Goal: Transaction & Acquisition: Purchase product/service

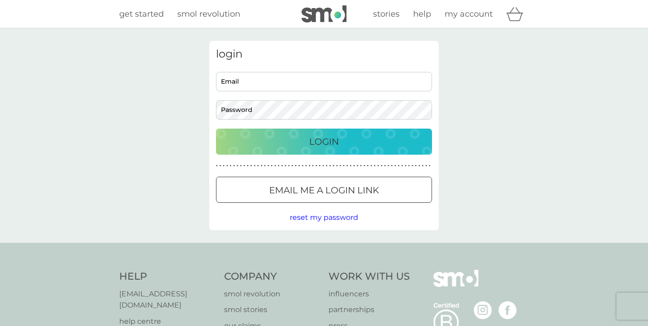
click at [272, 78] on input "Email" at bounding box center [324, 81] width 216 height 19
type input "shaun.heseltine17@gmail.com"
click at [324, 141] on button "Login" at bounding box center [324, 142] width 216 height 26
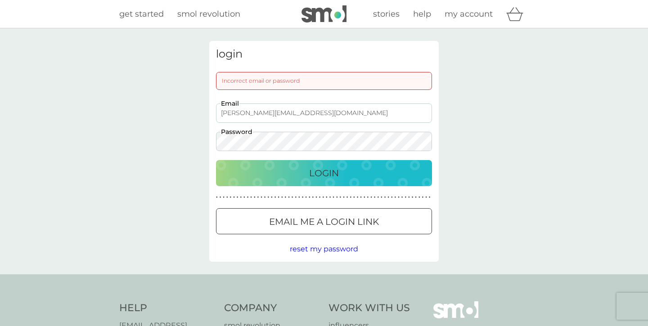
click at [332, 247] on span "reset my password" at bounding box center [324, 249] width 68 height 9
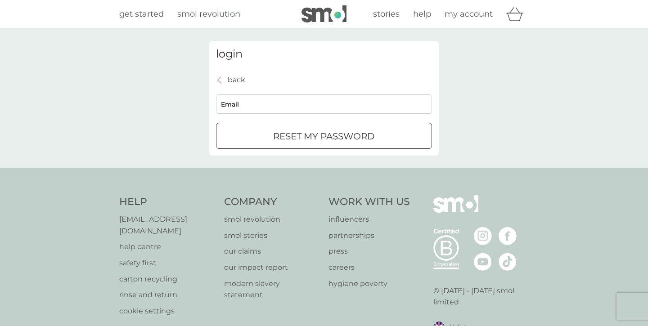
click at [267, 121] on div "back back Email reset my password" at bounding box center [324, 111] width 216 height 75
type input "shaun.heseltine17@gmail.com"
click at [259, 130] on div "reset my password" at bounding box center [323, 136] width 215 height 14
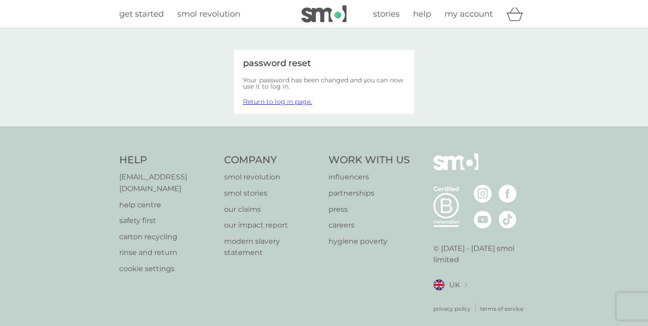
click at [275, 98] on link "Return to log in page." at bounding box center [277, 102] width 69 height 8
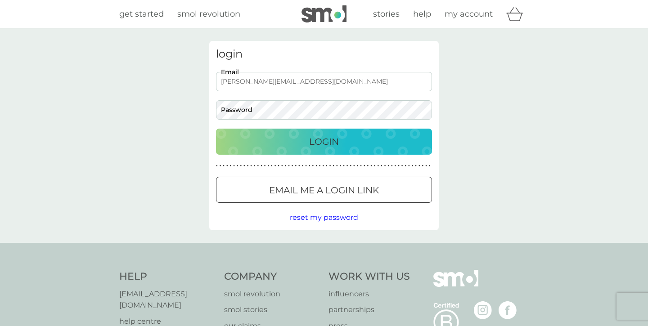
type input "[PERSON_NAME][EMAIL_ADDRESS][DOMAIN_NAME]"
click at [329, 145] on p "Login" at bounding box center [324, 141] width 30 height 14
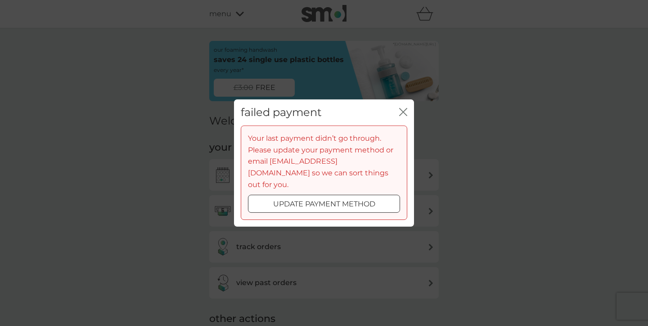
click at [403, 116] on icon "close" at bounding box center [403, 112] width 8 height 8
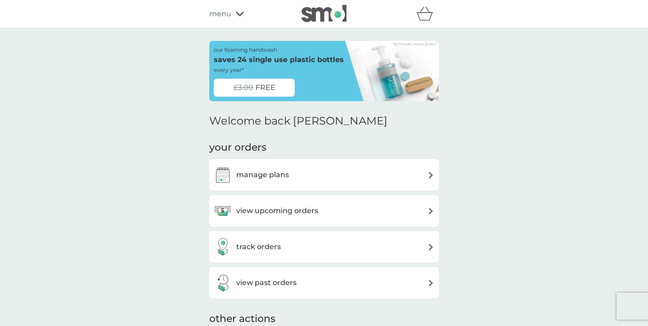
click at [349, 178] on div "manage plans" at bounding box center [324, 175] width 220 height 18
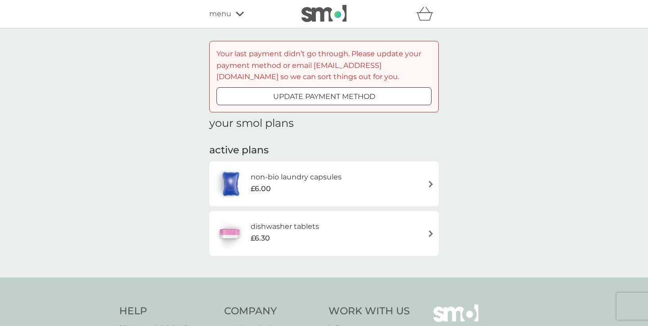
click at [238, 11] on icon at bounding box center [240, 13] width 8 height 5
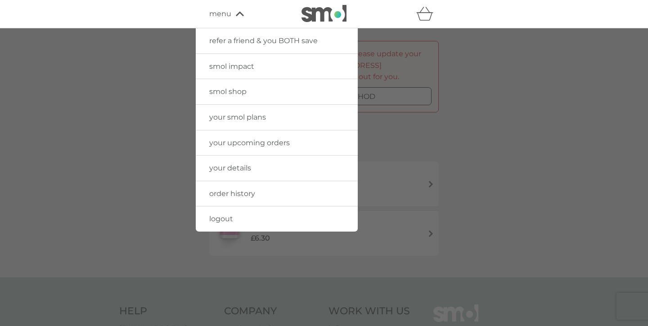
click at [116, 114] on div at bounding box center [324, 191] width 648 height 326
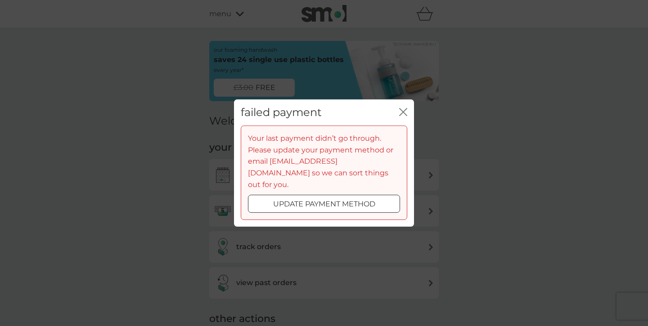
click at [406, 116] on icon "close" at bounding box center [405, 111] width 4 height 7
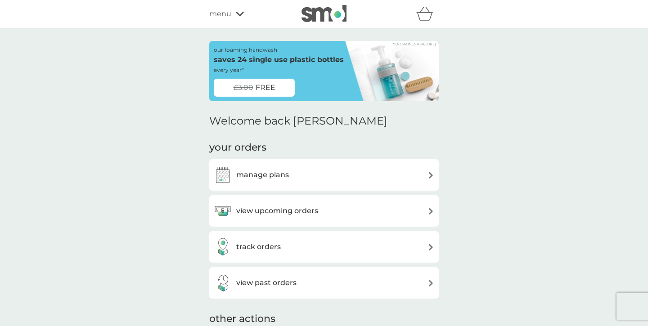
click at [310, 180] on div "manage plans" at bounding box center [324, 175] width 220 height 18
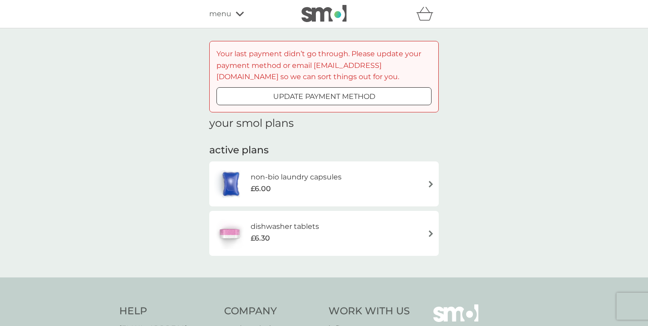
click at [372, 94] on p "update payment method" at bounding box center [324, 97] width 102 height 12
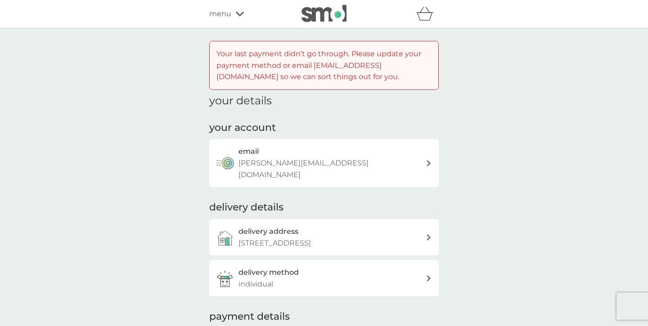
click at [425, 234] on div at bounding box center [428, 237] width 6 height 6
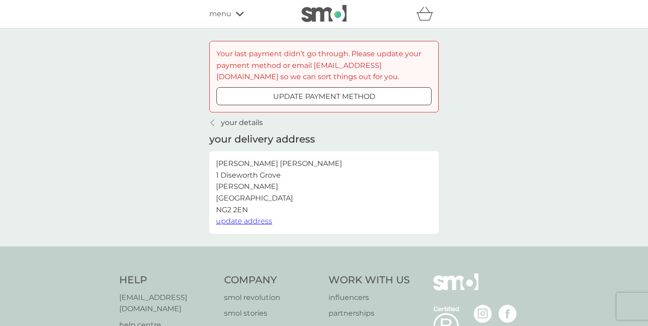
click at [241, 221] on span "update address" at bounding box center [244, 221] width 56 height 9
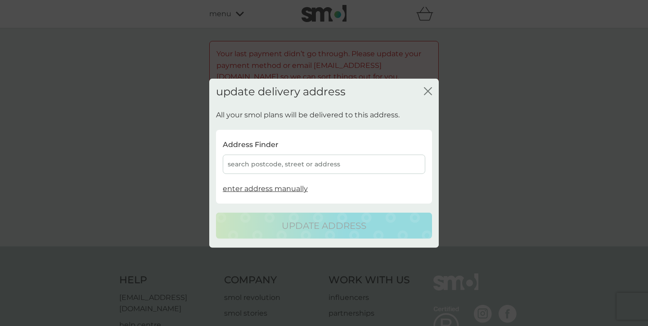
click at [295, 164] on div "search postcode, street or address" at bounding box center [324, 164] width 202 height 19
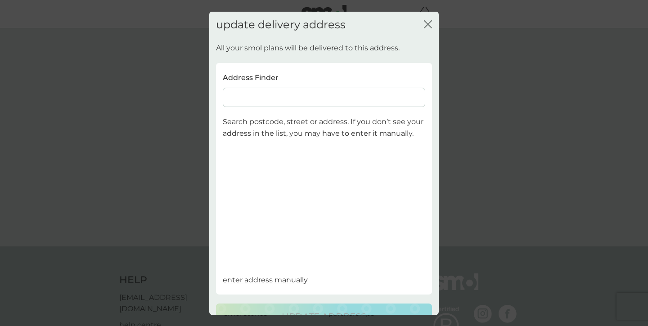
click at [274, 94] on input at bounding box center [324, 97] width 202 height 19
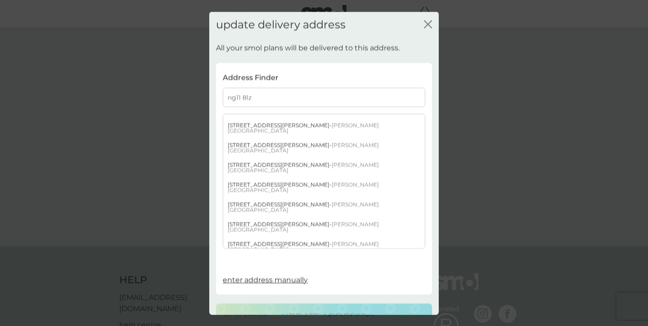
scroll to position [429, 0]
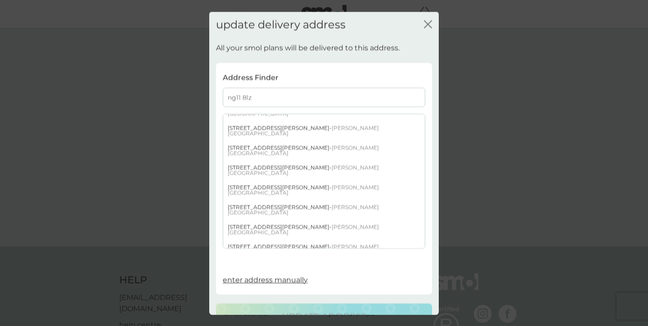
type input "ng11 8lz"
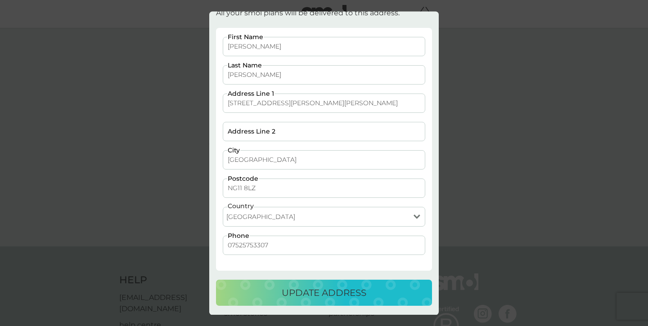
scroll to position [34, 0]
click at [344, 298] on p "update address" at bounding box center [324, 293] width 85 height 14
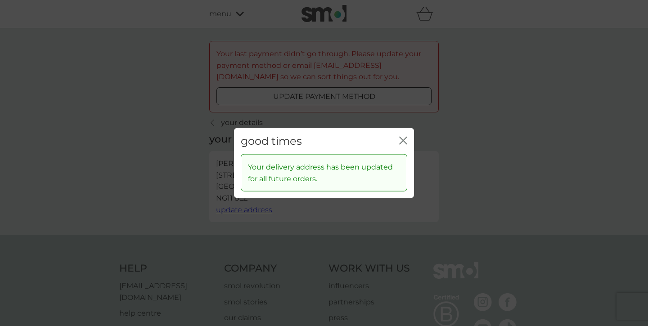
click at [403, 139] on icon "close" at bounding box center [403, 140] width 8 height 8
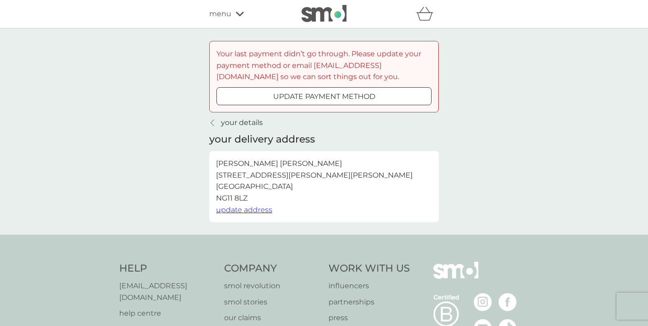
click at [302, 102] on button "update payment method" at bounding box center [323, 96] width 215 height 18
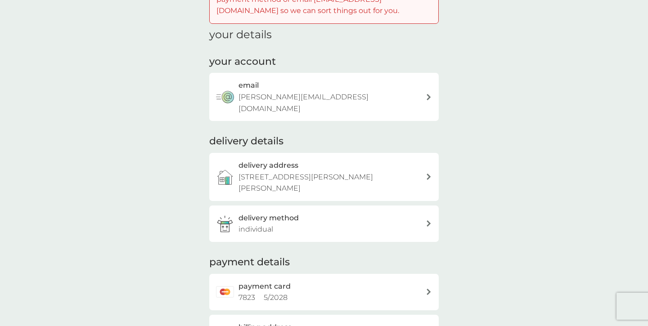
scroll to position [67, 0]
click at [380, 211] on div "delivery method individual" at bounding box center [331, 222] width 187 height 23
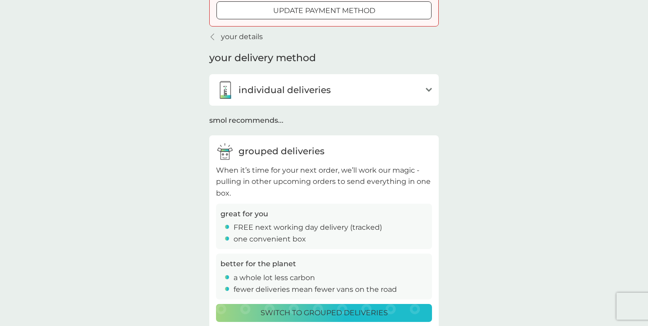
scroll to position [103, 0]
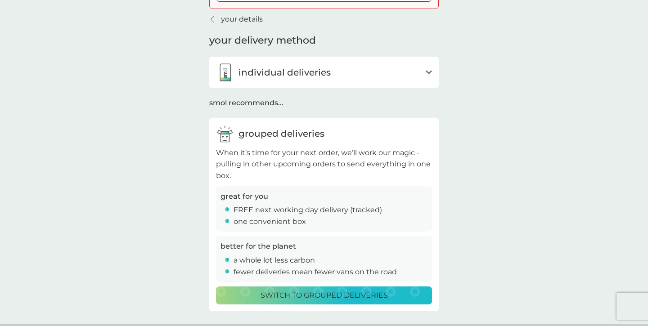
click at [375, 290] on p "Switch to grouped deliveries" at bounding box center [323, 296] width 127 height 12
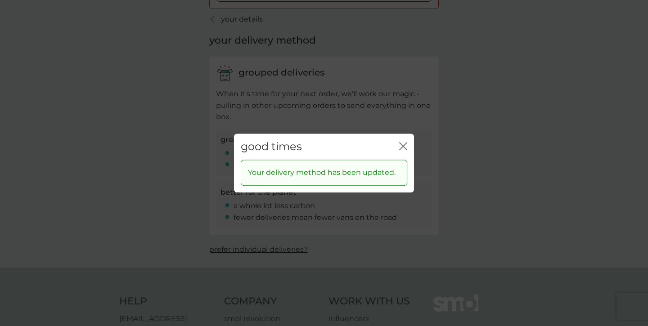
click at [406, 145] on icon "close" at bounding box center [403, 146] width 8 height 8
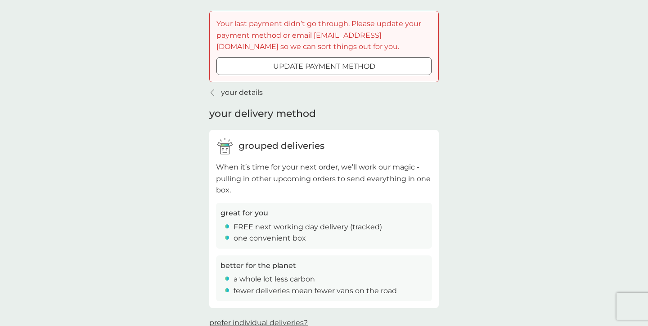
scroll to position [9, 0]
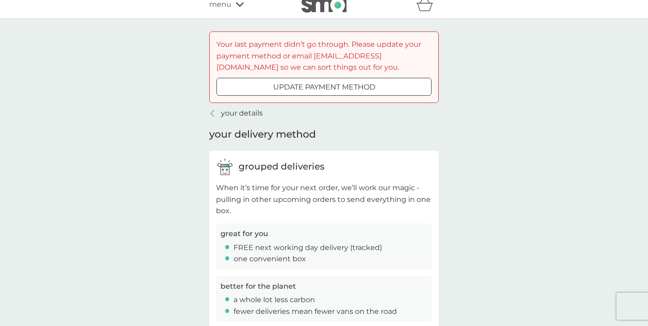
click at [318, 88] on div at bounding box center [324, 86] width 32 height 9
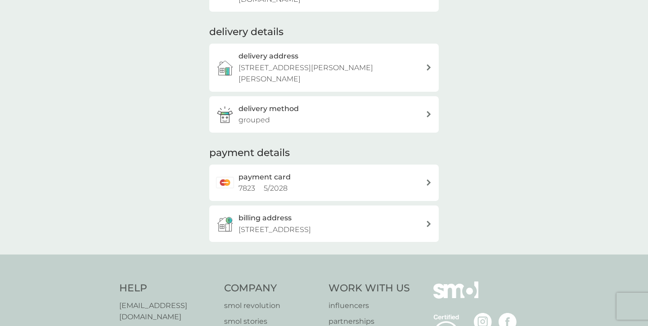
scroll to position [176, 0]
click at [431, 220] on div at bounding box center [428, 223] width 7 height 6
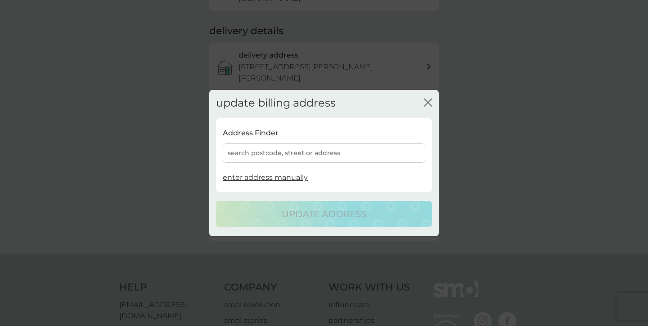
click at [304, 154] on div "search postcode, street or address" at bounding box center [324, 152] width 202 height 19
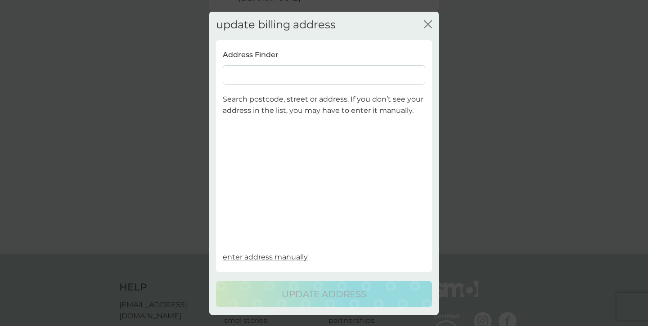
click at [274, 71] on input at bounding box center [324, 74] width 202 height 19
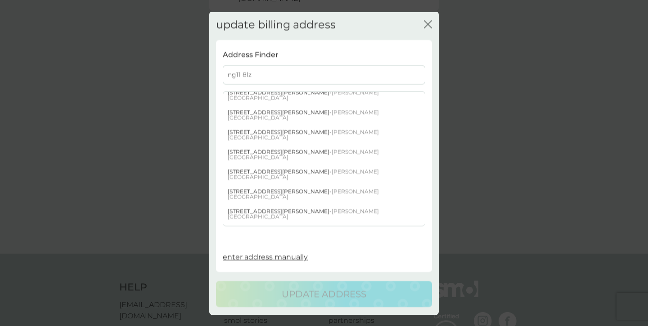
scroll to position [438, 0]
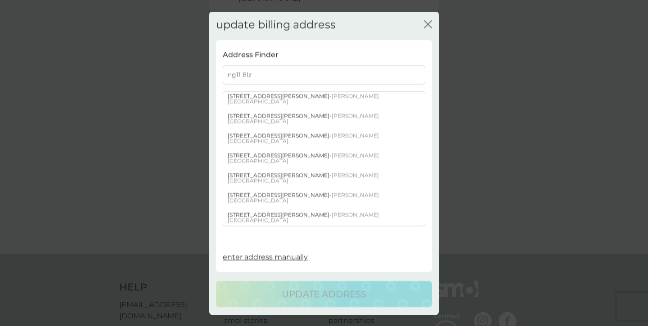
type input "ng11 8lz"
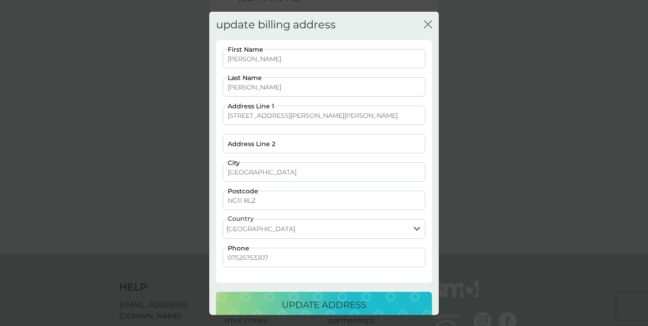
click at [332, 299] on p "update address" at bounding box center [324, 305] width 85 height 14
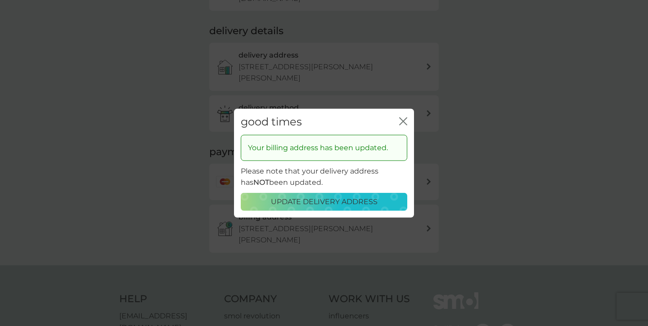
click at [406, 119] on icon "close" at bounding box center [405, 120] width 4 height 7
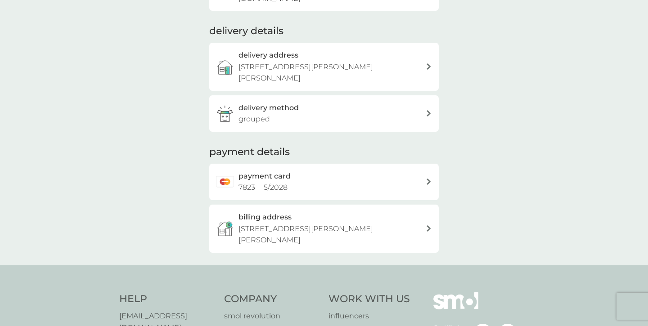
click at [317, 170] on div "payment card 7823 5 / 2028" at bounding box center [331, 181] width 187 height 23
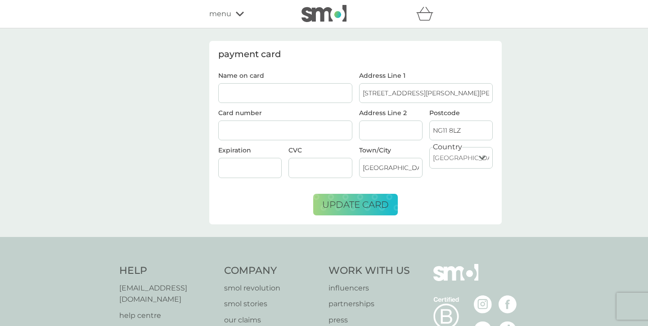
click at [314, 98] on input "Name on card" at bounding box center [285, 93] width 134 height 20
click at [315, 174] on div at bounding box center [319, 168] width 63 height 20
click at [243, 94] on input "Shaun Heseltine" at bounding box center [285, 93] width 134 height 20
type input "Polly Heseltine"
click at [355, 208] on span "update card" at bounding box center [355, 204] width 67 height 11
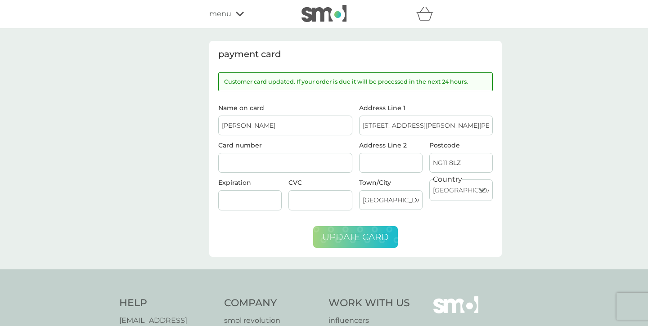
click at [238, 14] on icon at bounding box center [240, 14] width 8 height 4
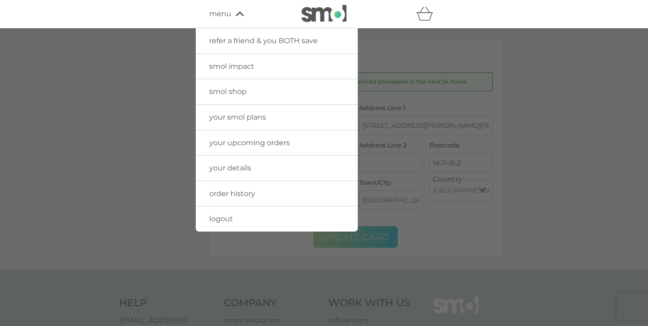
click at [252, 139] on span "your upcoming orders" at bounding box center [249, 143] width 80 height 9
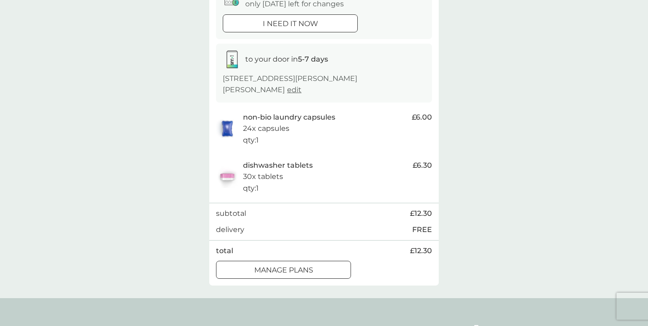
scroll to position [113, 0]
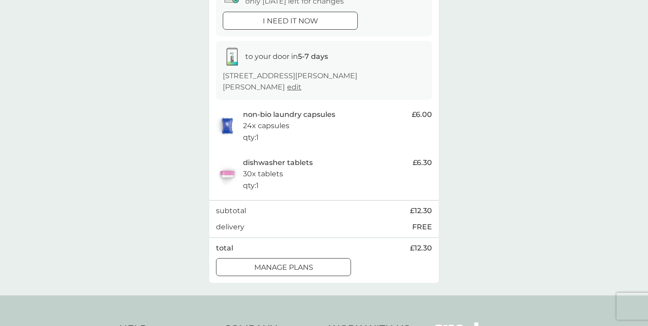
click at [292, 266] on div at bounding box center [283, 267] width 32 height 9
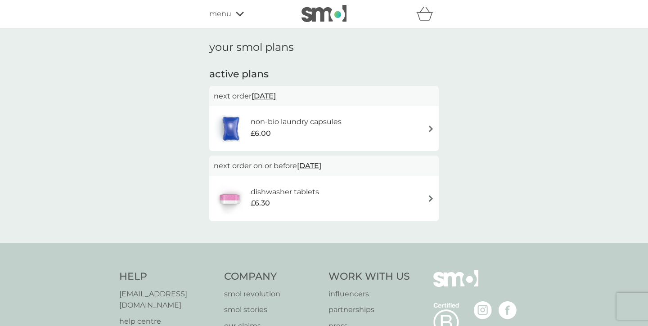
click at [232, 13] on div "menu" at bounding box center [247, 14] width 76 height 12
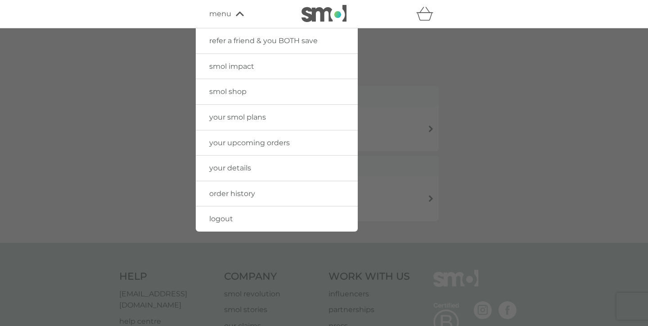
click at [237, 89] on span "smol shop" at bounding box center [227, 91] width 37 height 9
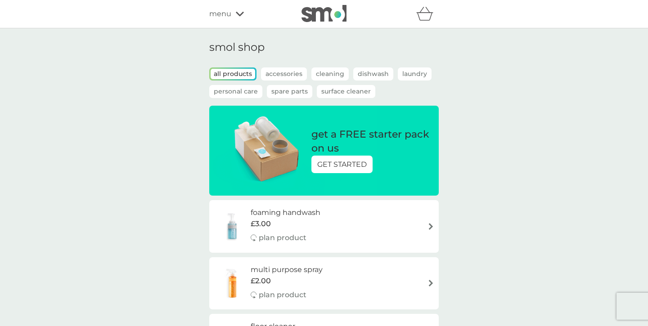
click at [353, 162] on p "GET STARTED" at bounding box center [341, 165] width 49 height 12
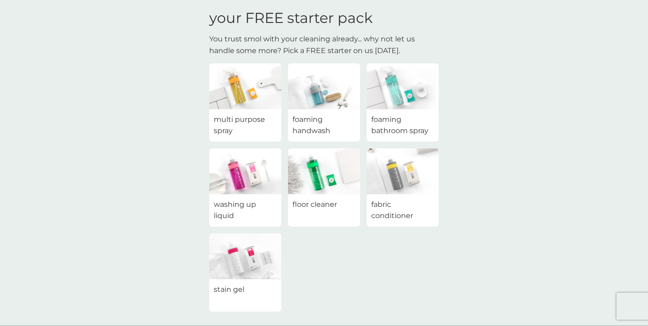
scroll to position [33, 0]
click at [332, 110] on div "foaming handwash" at bounding box center [324, 125] width 72 height 32
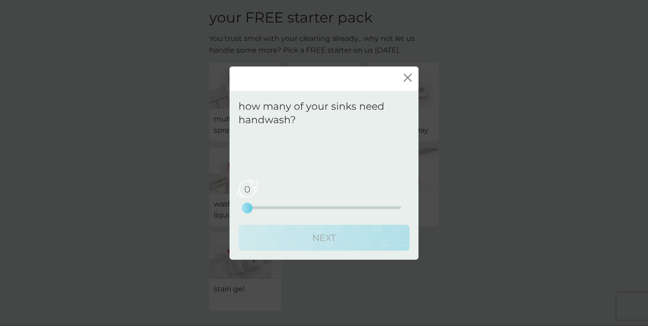
drag, startPoint x: 248, startPoint y: 207, endPoint x: 267, endPoint y: 209, distance: 18.5
click at [267, 209] on div "0 0 2.5 5" at bounding box center [324, 195] width 154 height 36
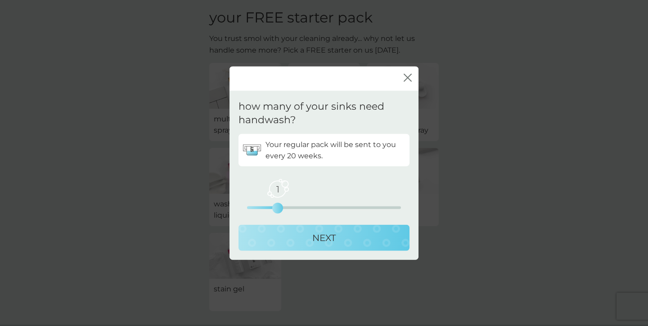
click at [308, 210] on div "1 0 2.5 5" at bounding box center [324, 195] width 154 height 36
click at [333, 208] on div "1 0 2.5 5" at bounding box center [324, 207] width 154 height 3
click at [329, 240] on p "NEXT" at bounding box center [323, 238] width 23 height 14
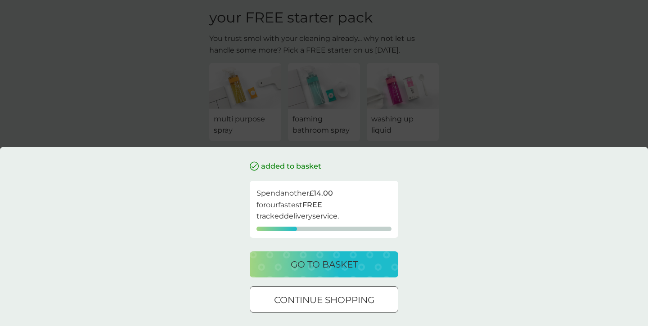
click at [335, 300] on div at bounding box center [324, 299] width 32 height 9
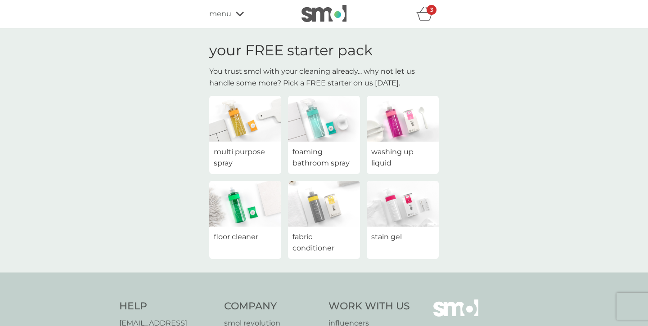
scroll to position [0, 0]
click at [237, 15] on icon at bounding box center [240, 13] width 8 height 5
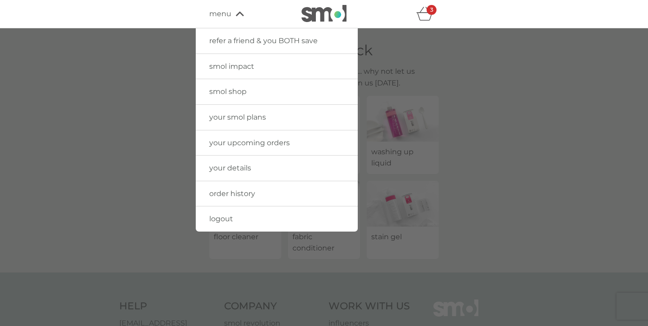
click at [226, 96] on link "smol shop" at bounding box center [277, 91] width 162 height 25
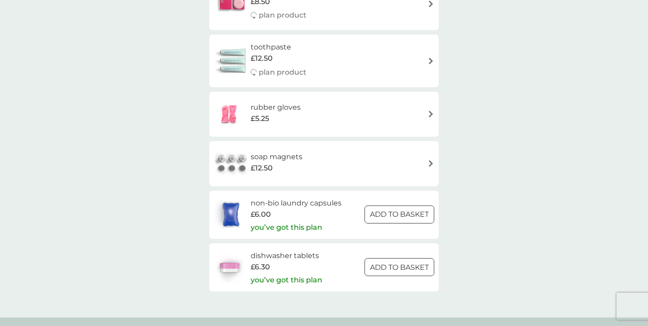
scroll to position [1288, 0]
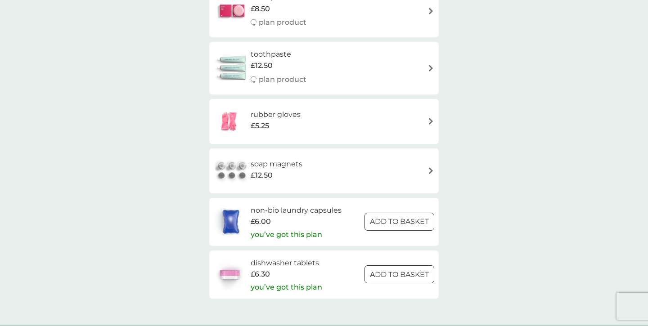
click at [313, 167] on div "soap magnets £12.50" at bounding box center [324, 170] width 220 height 31
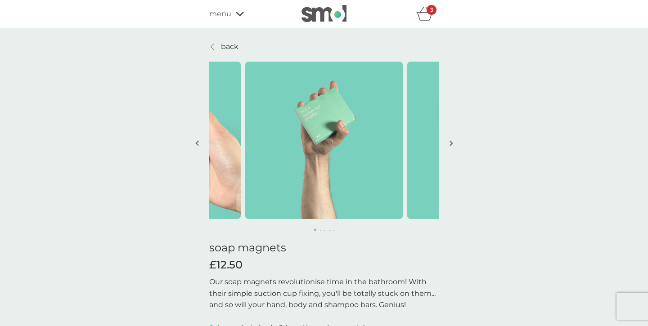
click at [236, 14] on icon at bounding box center [240, 13] width 8 height 5
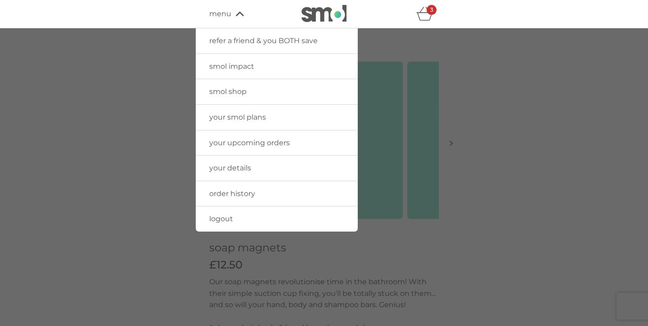
click at [425, 15] on icon "basket" at bounding box center [424, 14] width 17 height 14
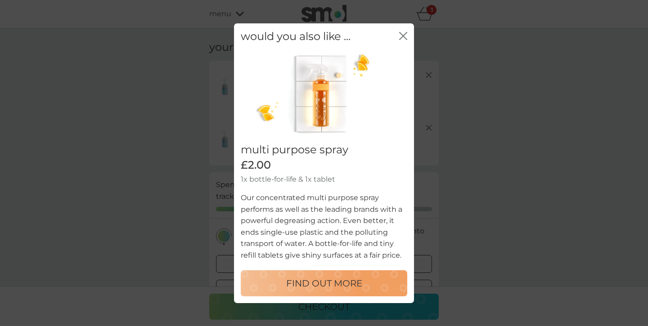
click at [400, 39] on icon "close" at bounding box center [401, 35] width 4 height 7
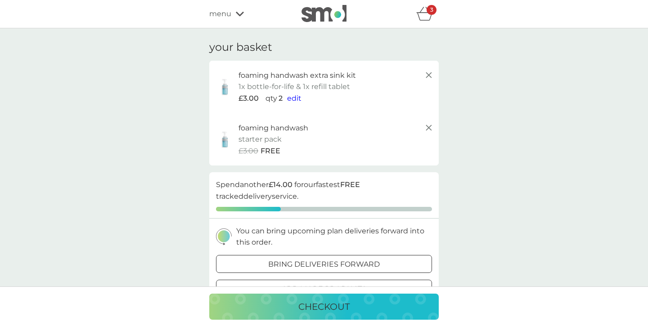
click at [295, 96] on span "edit" at bounding box center [294, 98] width 14 height 9
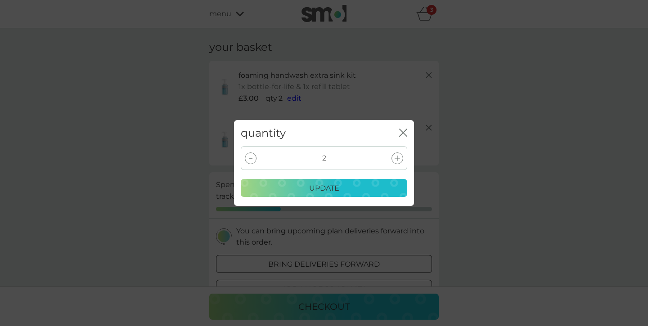
click at [246, 157] on div at bounding box center [251, 158] width 12 height 12
click at [315, 192] on p "update" at bounding box center [324, 189] width 30 height 12
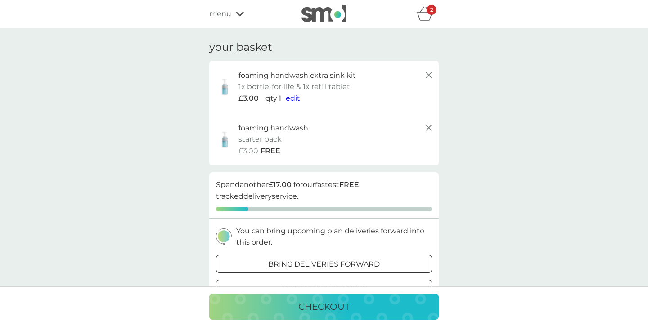
click at [340, 18] on img at bounding box center [323, 13] width 45 height 17
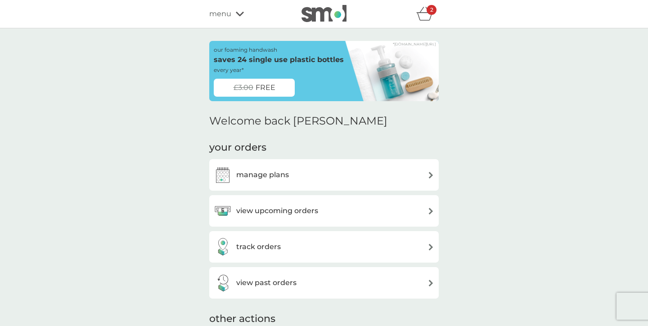
click at [430, 10] on p "2" at bounding box center [431, 10] width 3 height 0
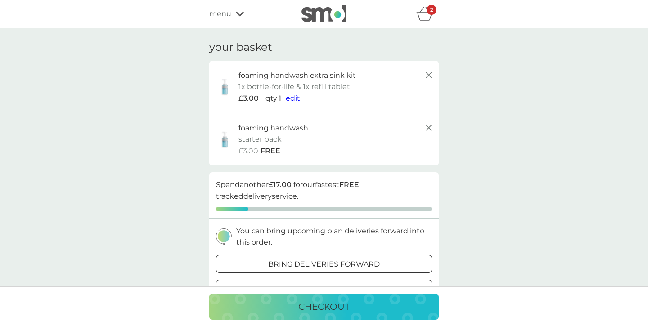
click at [430, 77] on icon at bounding box center [428, 75] width 11 height 11
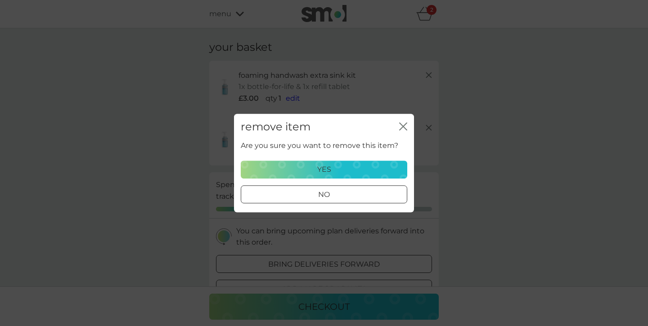
click at [342, 174] on div "yes" at bounding box center [323, 170] width 155 height 12
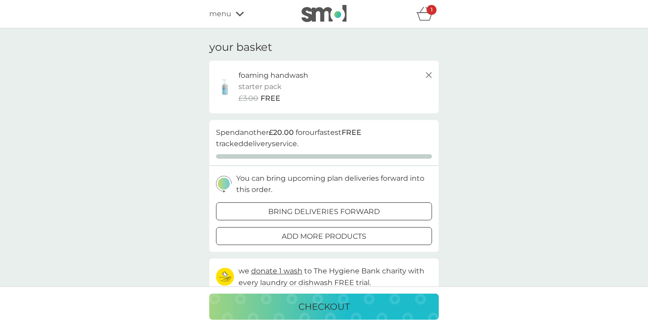
click at [415, 306] on div "checkout" at bounding box center [323, 307] width 211 height 14
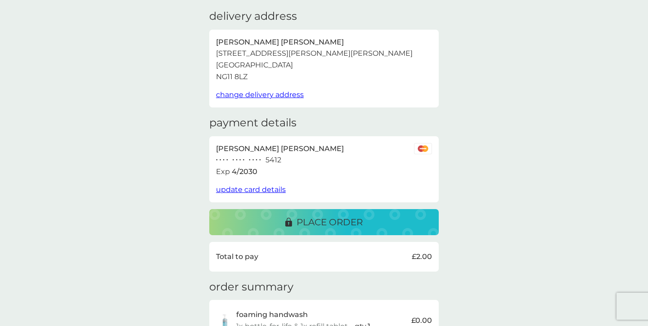
scroll to position [33, 0]
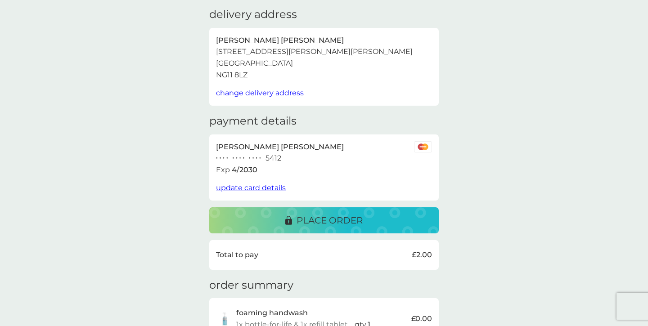
click at [361, 221] on p "place order" at bounding box center [329, 220] width 66 height 14
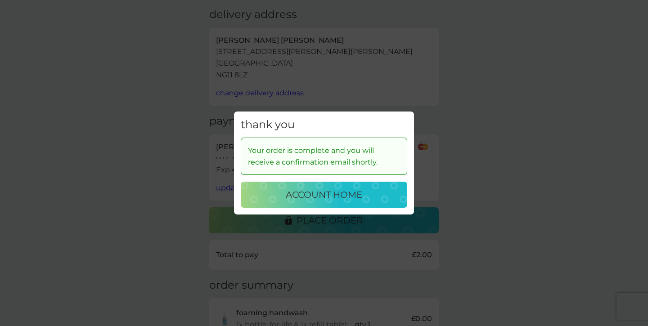
click at [362, 197] on p "account home" at bounding box center [324, 195] width 76 height 14
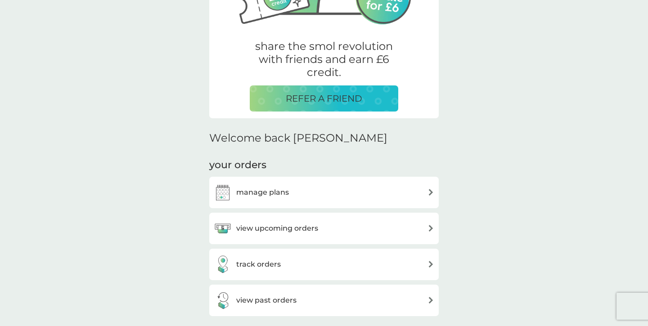
scroll to position [146, 0]
click at [315, 190] on div "manage plans" at bounding box center [324, 192] width 220 height 18
